Goal: Information Seeking & Learning: Check status

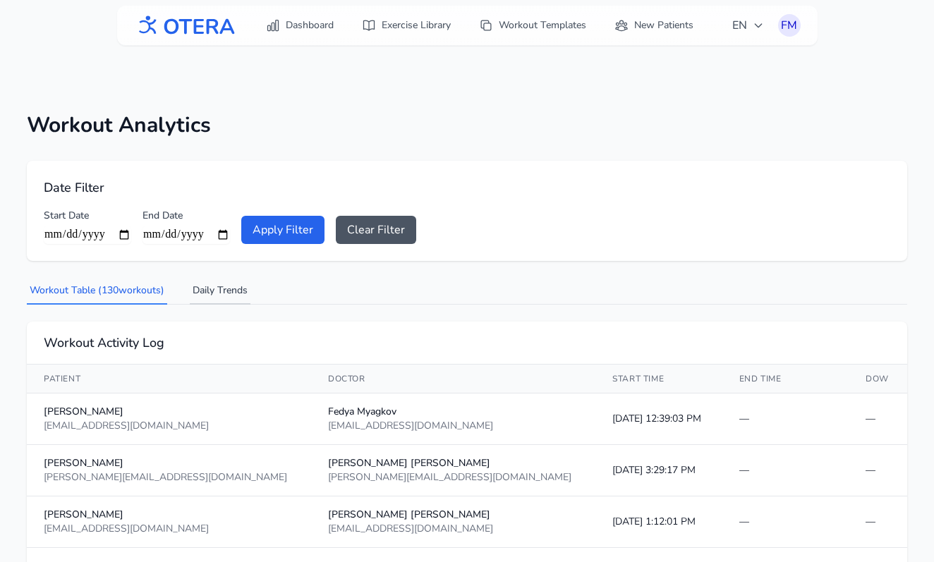
click at [217, 297] on button "Daily Trends" at bounding box center [220, 291] width 61 height 27
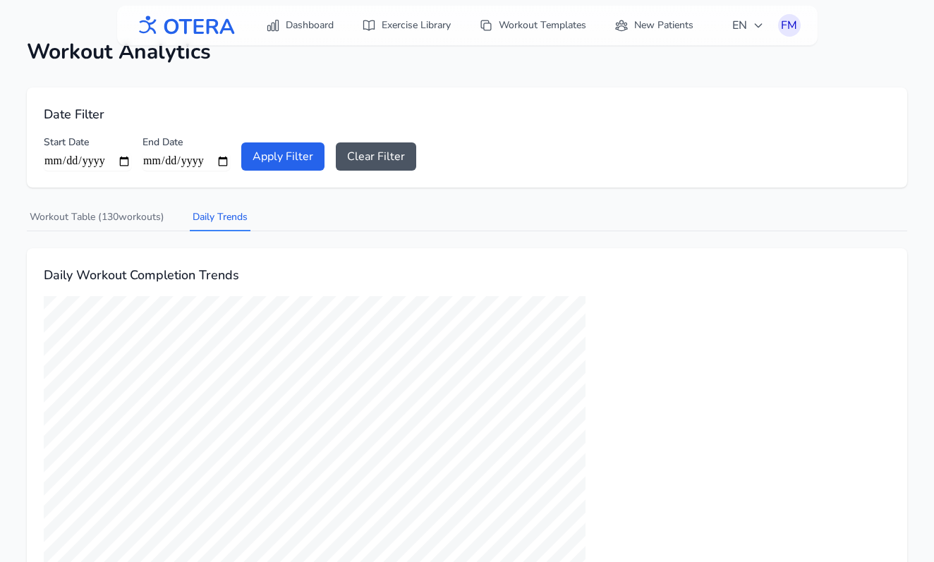
scroll to position [118, 0]
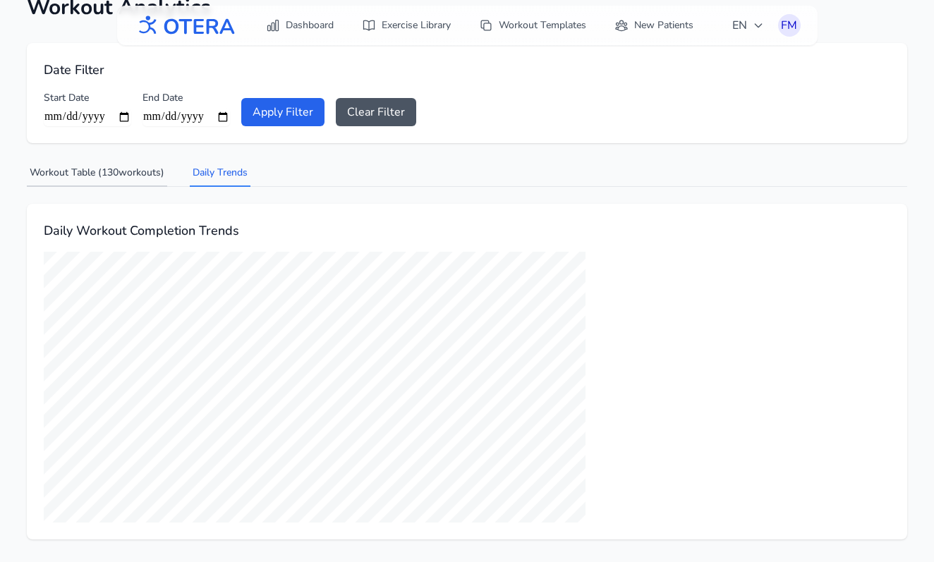
click at [82, 173] on button "Workout Table ( 130 workouts)" at bounding box center [97, 173] width 140 height 27
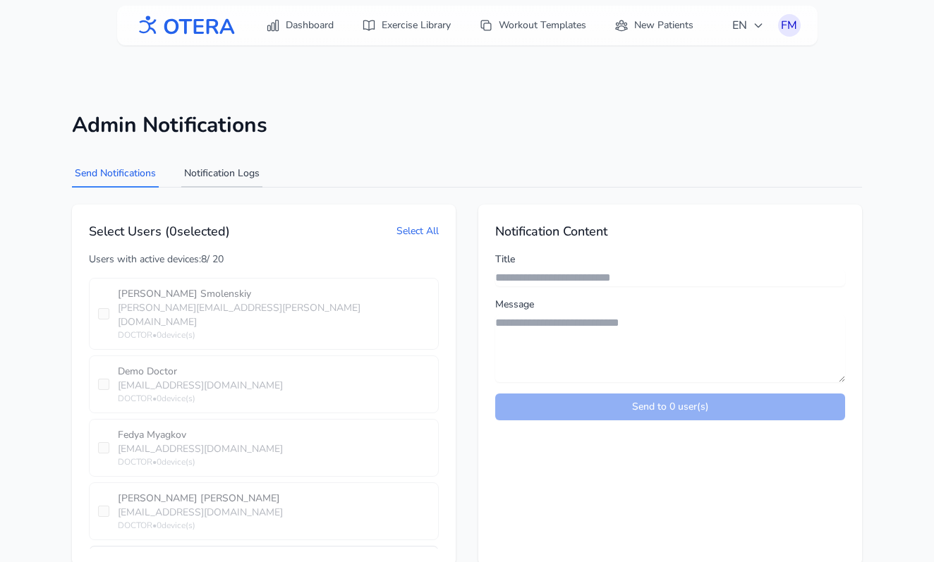
click at [245, 179] on button "Notification Logs" at bounding box center [221, 174] width 81 height 27
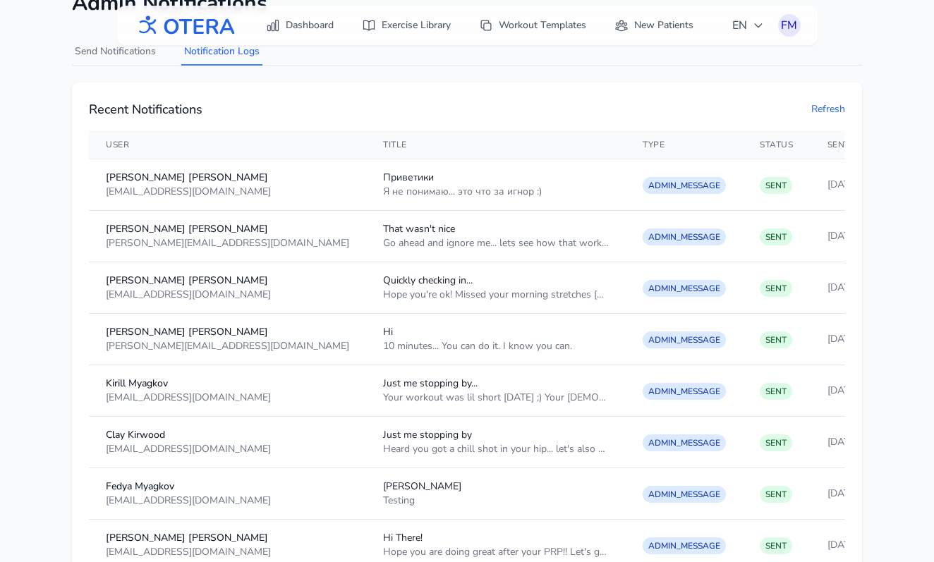
scroll to position [120, 0]
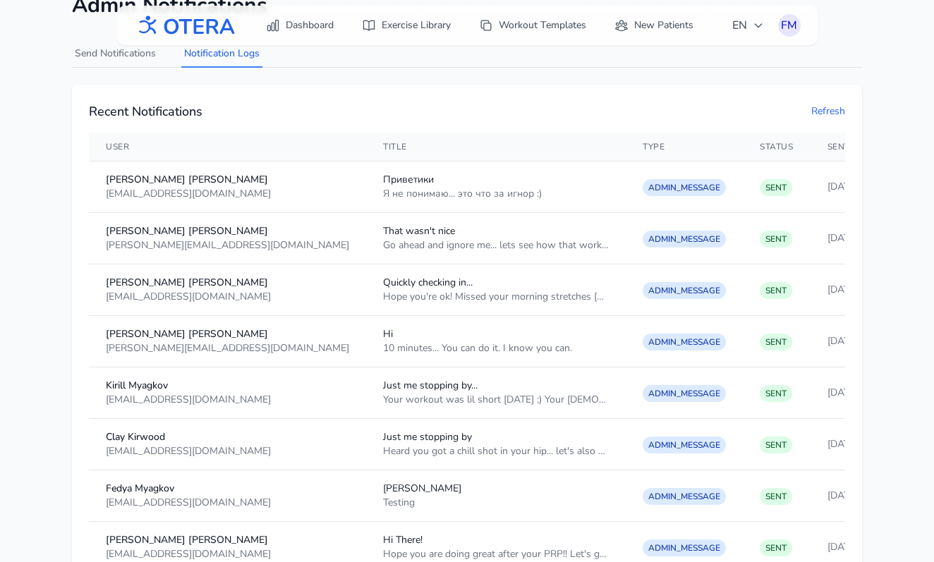
drag, startPoint x: 812, startPoint y: 290, endPoint x: 762, endPoint y: 290, distance: 50.1
click at [810, 290] on td "8/28/2025, 12:37:28 PM" at bounding box center [871, 289] width 123 height 51
click at [406, 294] on div "Hope you're ok! Missed your morning stretches today which just got me a lil wor…" at bounding box center [496, 297] width 226 height 14
drag, startPoint x: 362, startPoint y: 288, endPoint x: 297, endPoint y: 288, distance: 64.9
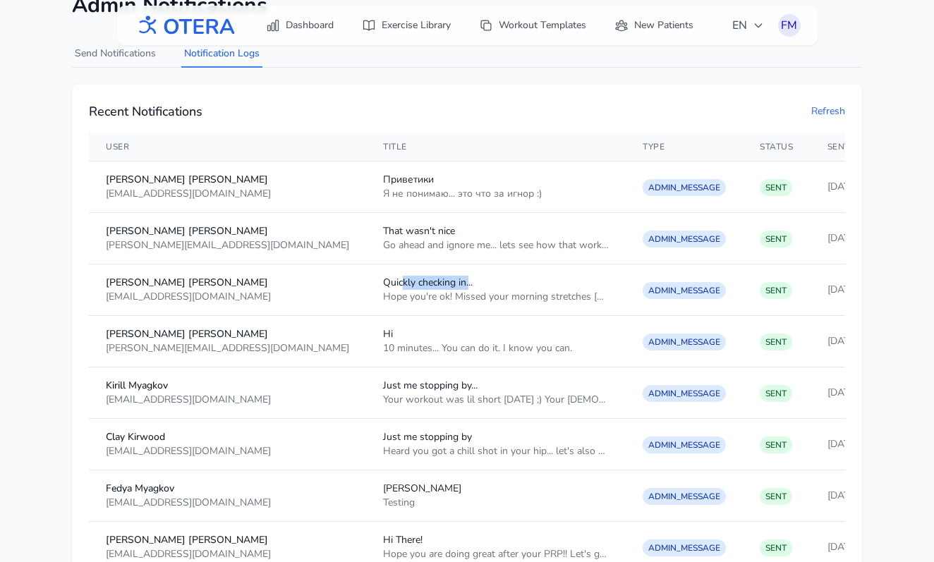
click at [383, 288] on div "Quickly checking in..." at bounding box center [496, 283] width 226 height 14
click at [383, 297] on div "Hope you're ok! Missed your morning stretches today which just got me a lil wor…" at bounding box center [496, 297] width 226 height 14
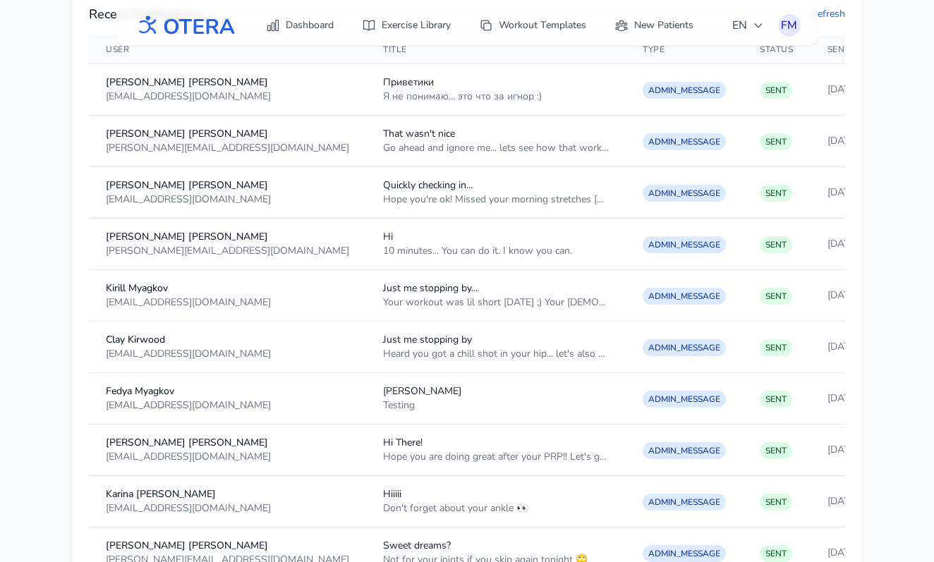
scroll to position [212, 0]
